Goal: Task Accomplishment & Management: Manage account settings

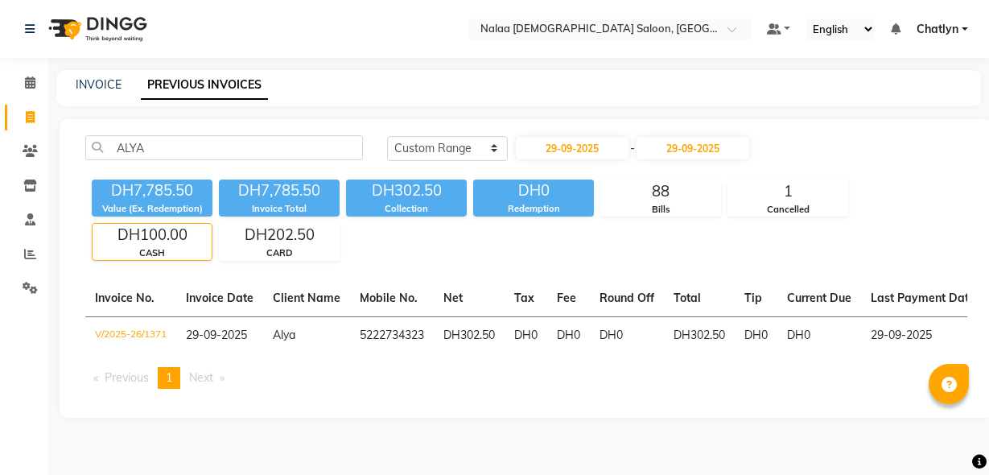
select select "range"
click at [37, 84] on span at bounding box center [30, 83] width 28 height 19
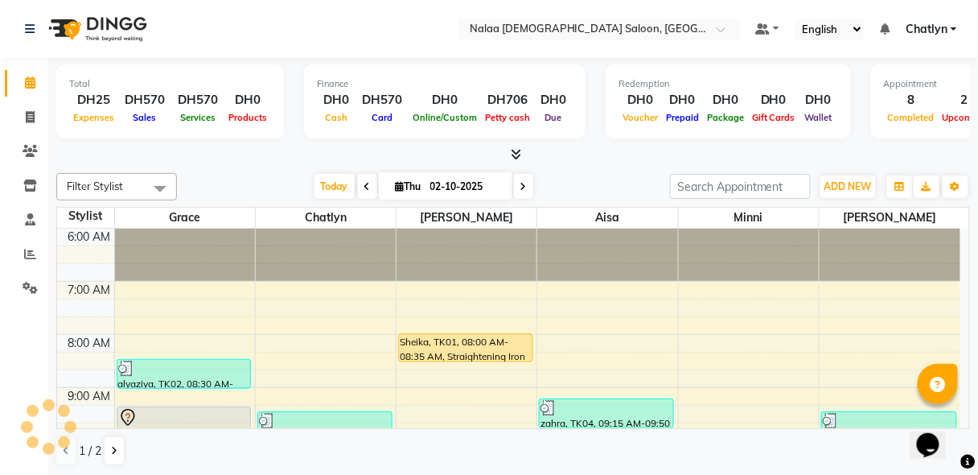
click at [37, 84] on span at bounding box center [30, 83] width 28 height 19
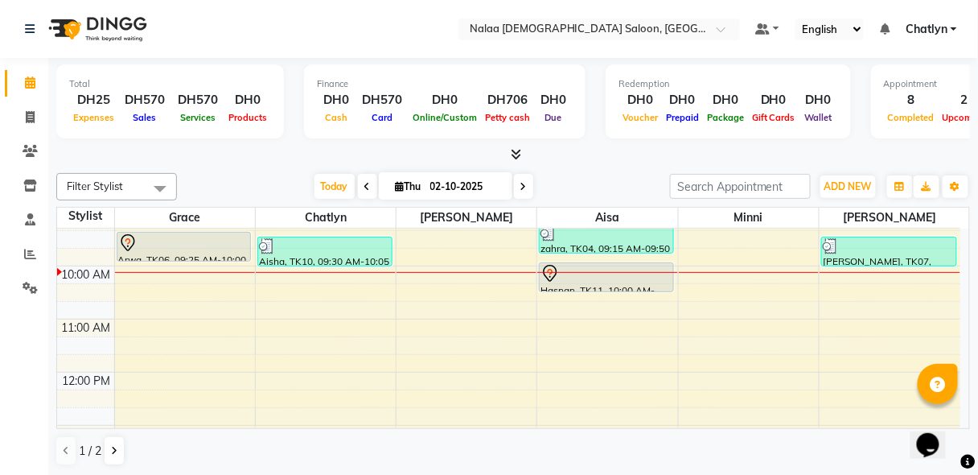
click at [307, 249] on div at bounding box center [325, 246] width 132 height 16
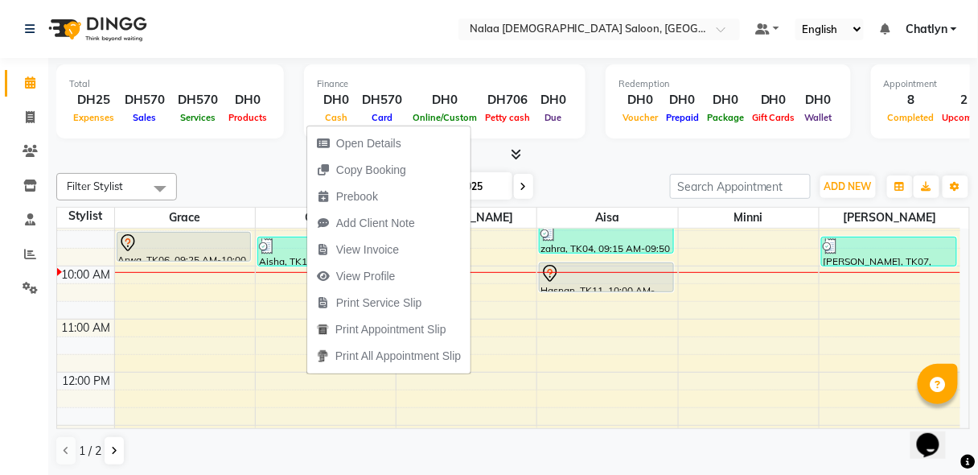
click at [403, 146] on span "Open Details" at bounding box center [359, 143] width 104 height 27
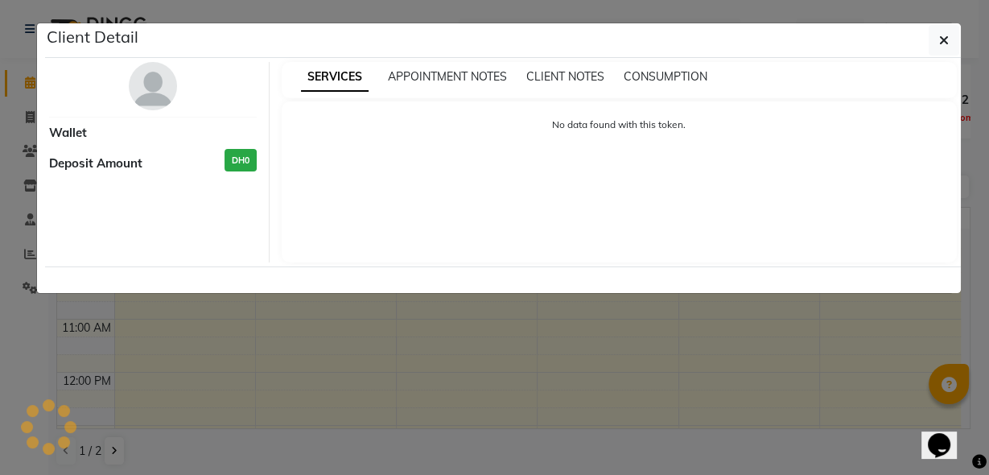
select select "3"
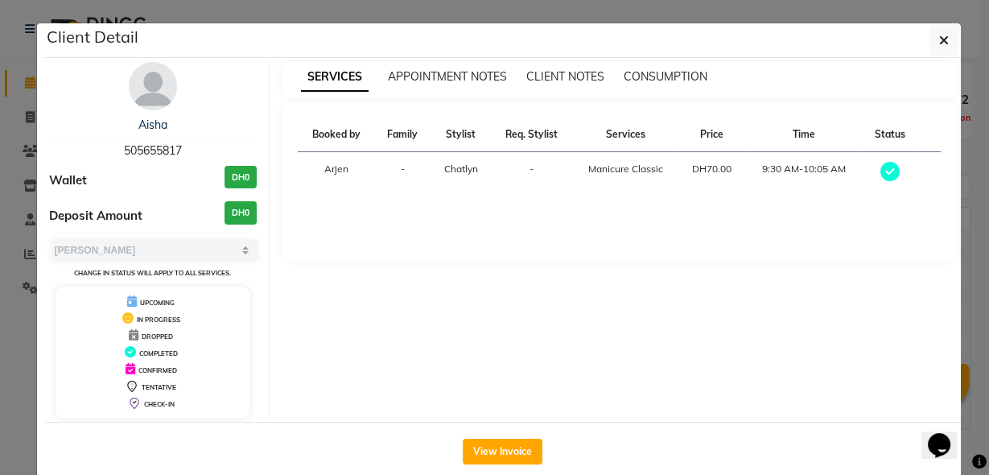
click at [499, 455] on button "View Invoice" at bounding box center [503, 451] width 80 height 26
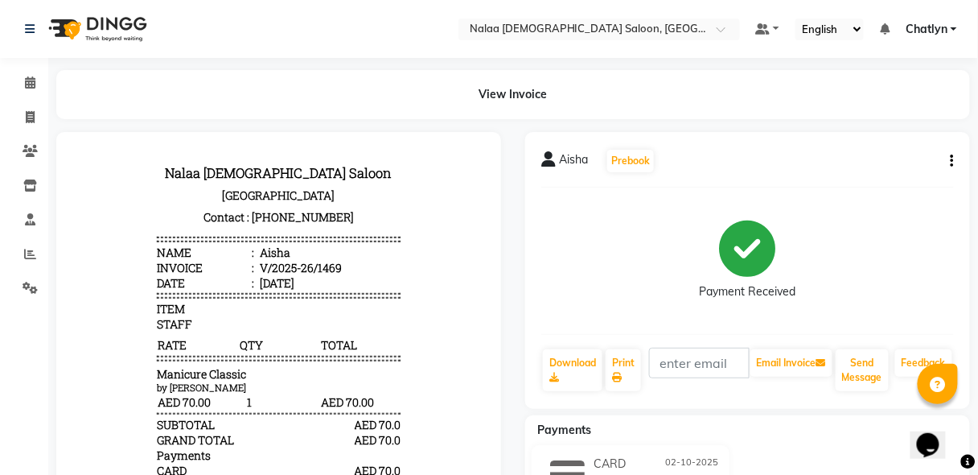
click at [951, 161] on icon "button" at bounding box center [952, 161] width 3 height 1
click at [917, 173] on div "Edit Item Staff" at bounding box center [872, 171] width 110 height 20
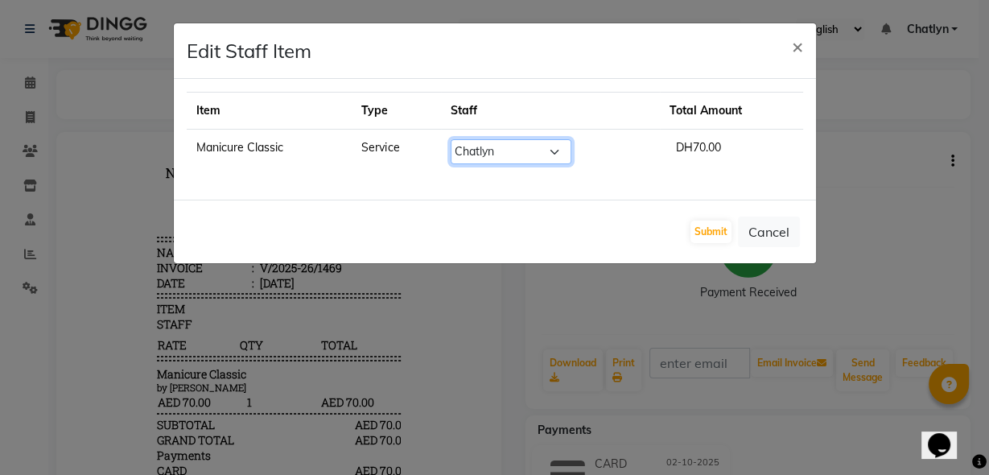
click at [558, 151] on select "Select [PERSON_NAME] [PERSON_NAME] [PERSON_NAME] ria [PERSON_NAME]" at bounding box center [511, 151] width 121 height 25
select select "92472"
click at [451, 139] on select "Select [PERSON_NAME] [PERSON_NAME] [PERSON_NAME] ria [PERSON_NAME]" at bounding box center [511, 151] width 121 height 25
click at [693, 224] on button "Submit" at bounding box center [710, 231] width 41 height 23
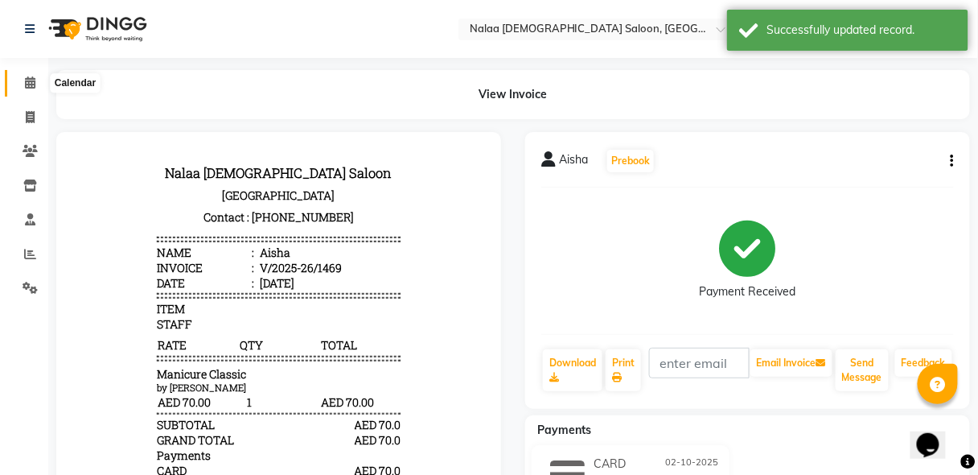
click at [31, 81] on icon at bounding box center [30, 82] width 10 height 12
